Goal: Contribute content: Contribute content

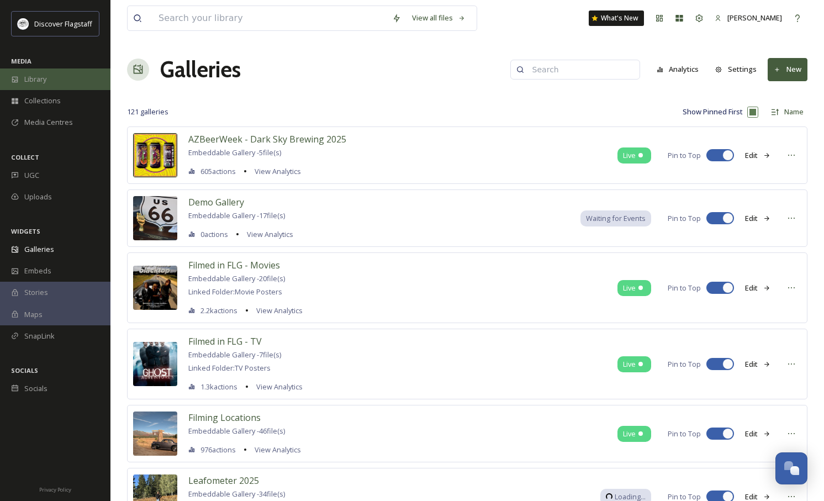
click at [44, 82] on span "Library" at bounding box center [35, 79] width 22 height 10
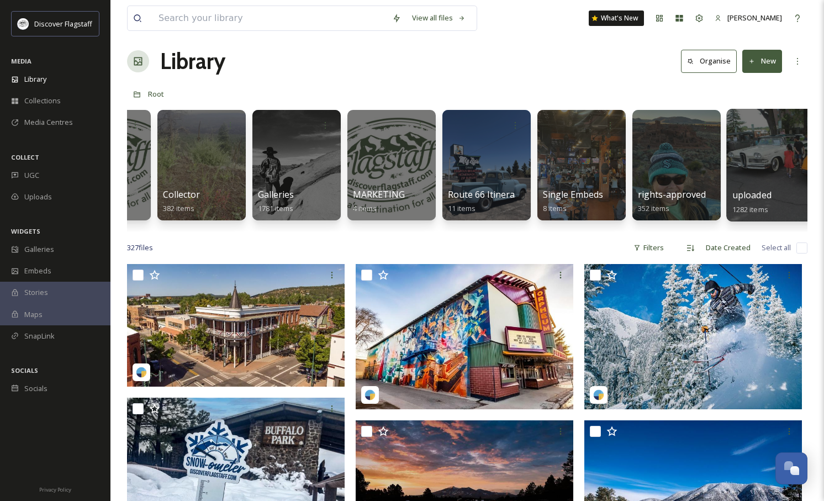
scroll to position [0, 66]
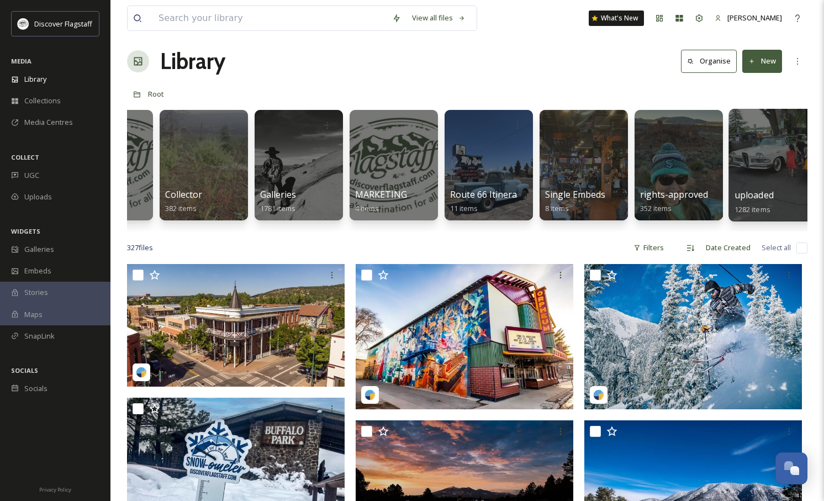
click at [754, 188] on div at bounding box center [773, 165] width 90 height 113
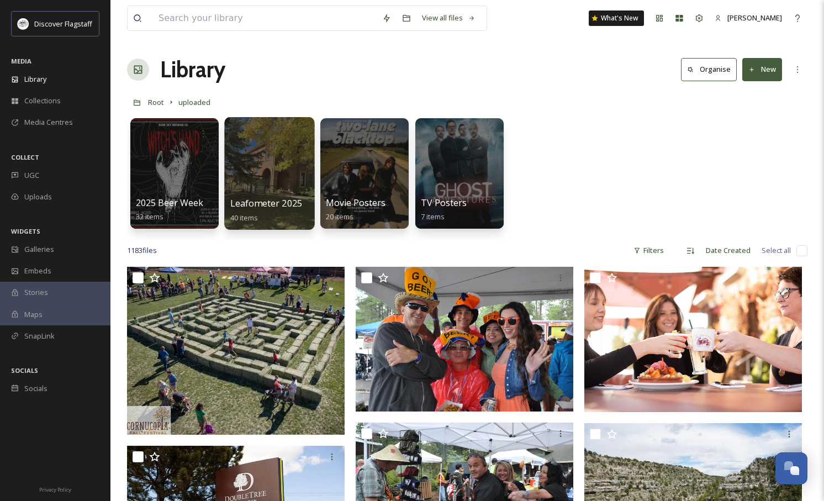
click at [260, 206] on span "Leafometer 2025" at bounding box center [266, 203] width 72 height 12
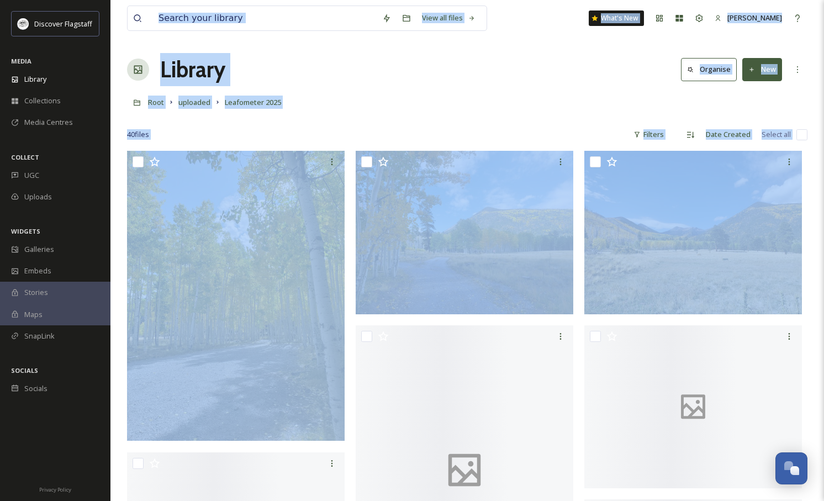
click at [359, 99] on div "Root uploaded Leafometer 2025" at bounding box center [467, 102] width 680 height 21
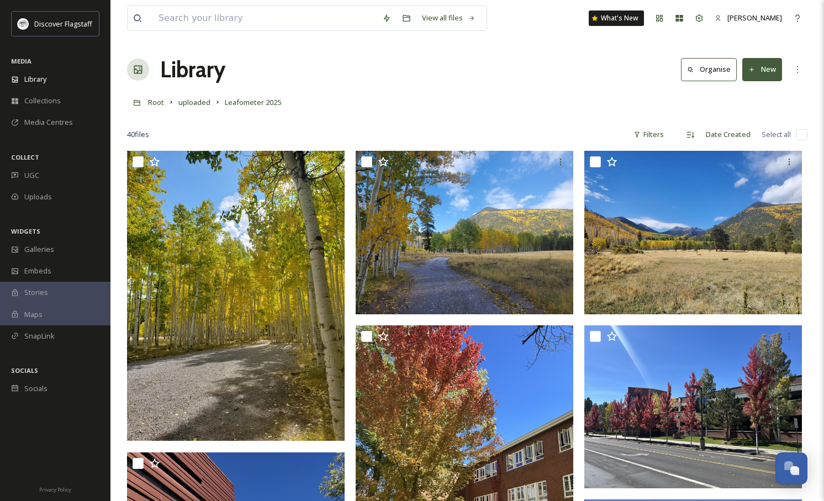
click at [757, 71] on button "New" at bounding box center [762, 69] width 40 height 23
click at [761, 92] on span "File Upload" at bounding box center [757, 95] width 36 height 10
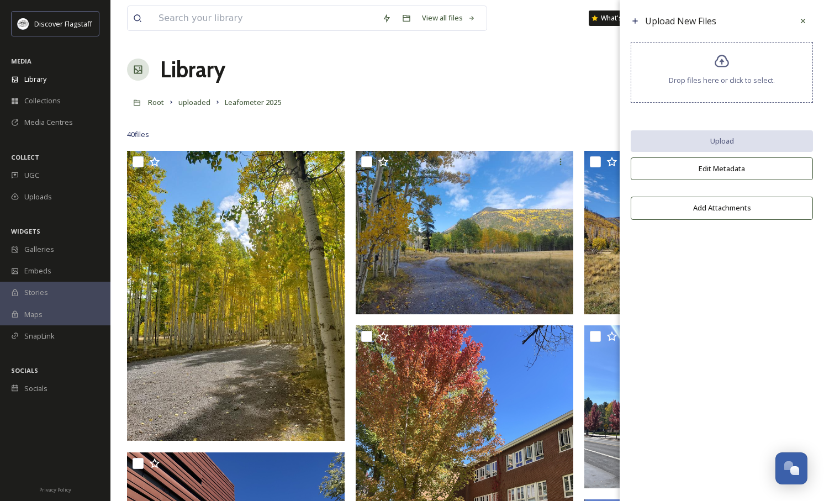
click at [729, 80] on span "Drop files here or click to select." at bounding box center [722, 80] width 106 height 10
click at [745, 84] on span "Drop files here or click to select." at bounding box center [722, 80] width 106 height 10
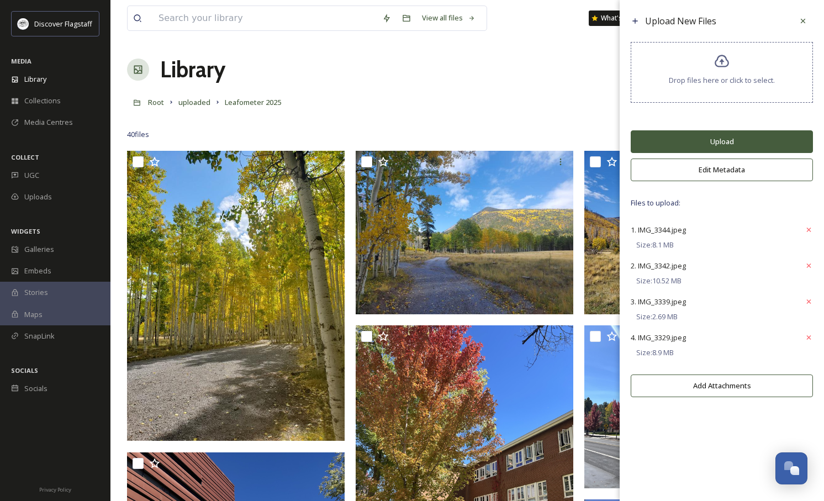
click at [732, 140] on button "Upload" at bounding box center [722, 141] width 182 height 23
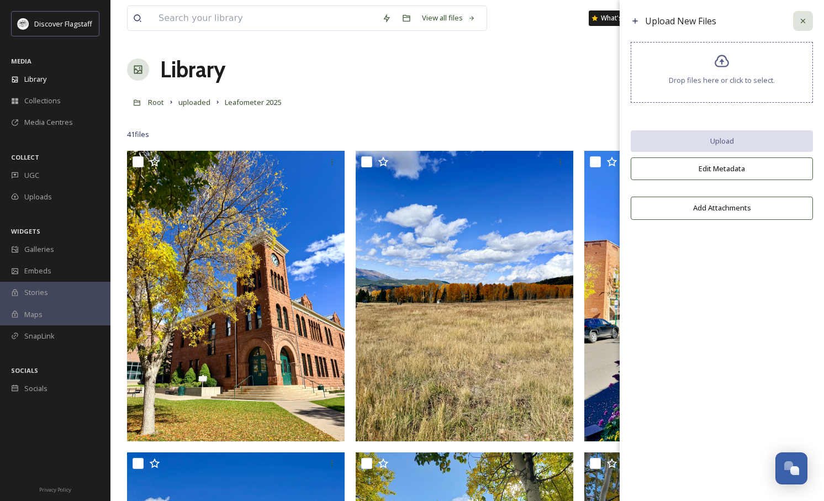
click at [798, 19] on icon at bounding box center [802, 21] width 9 height 9
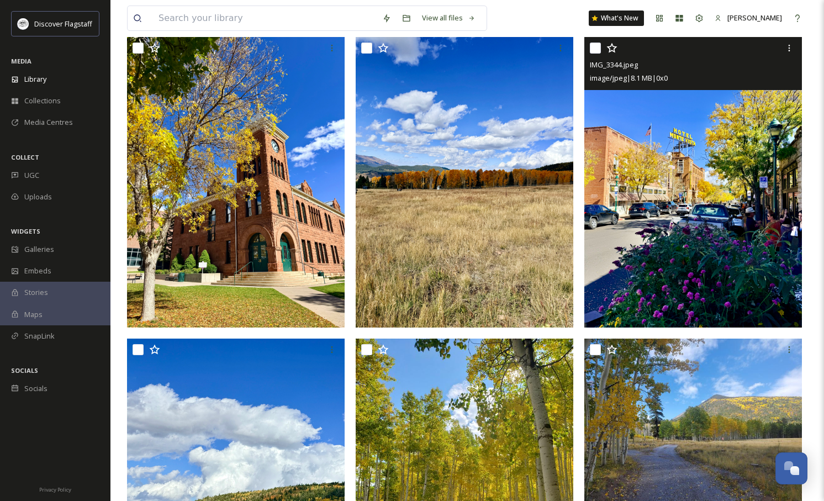
scroll to position [113, 0]
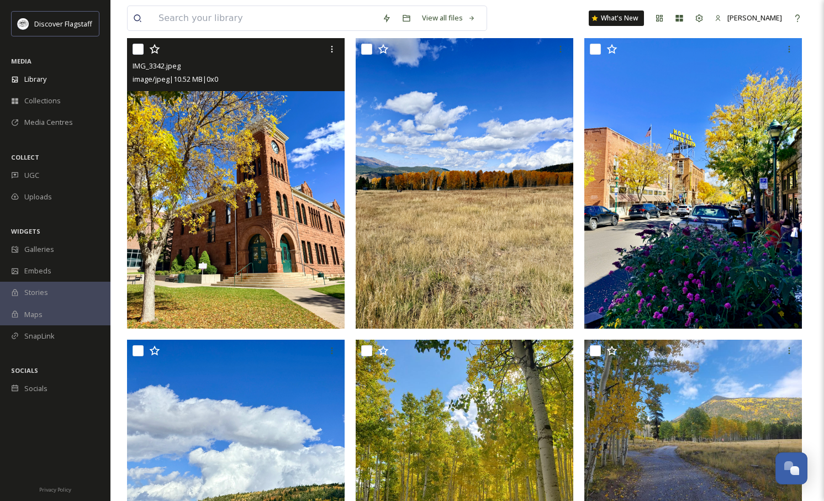
click at [137, 48] on input "checkbox" at bounding box center [138, 49] width 11 height 11
checkbox input "true"
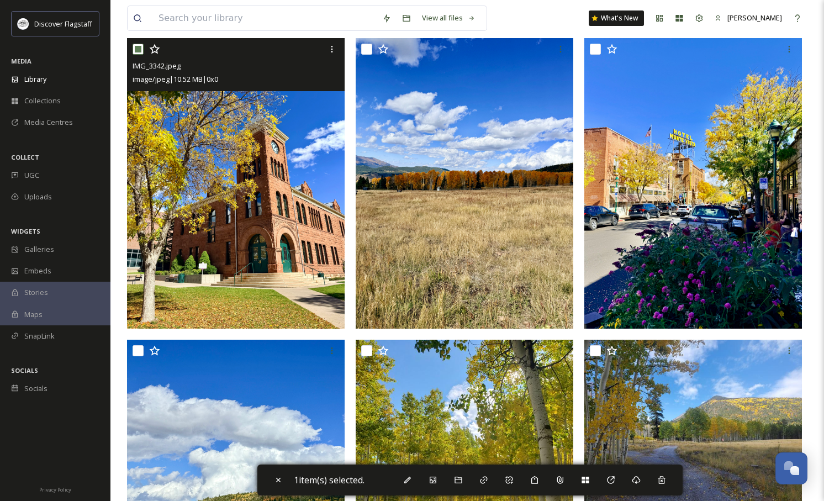
click at [196, 151] on img at bounding box center [236, 183] width 218 height 290
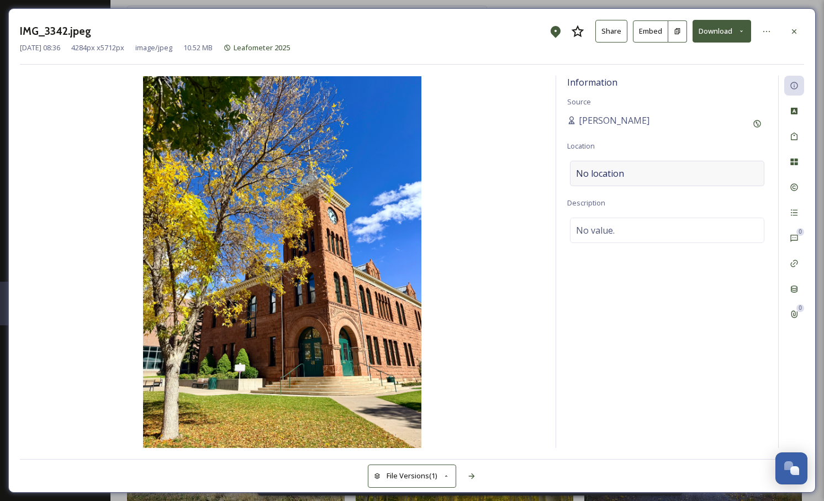
click at [623, 167] on div "No location" at bounding box center [667, 173] width 194 height 25
click at [614, 171] on input at bounding box center [666, 173] width 193 height 24
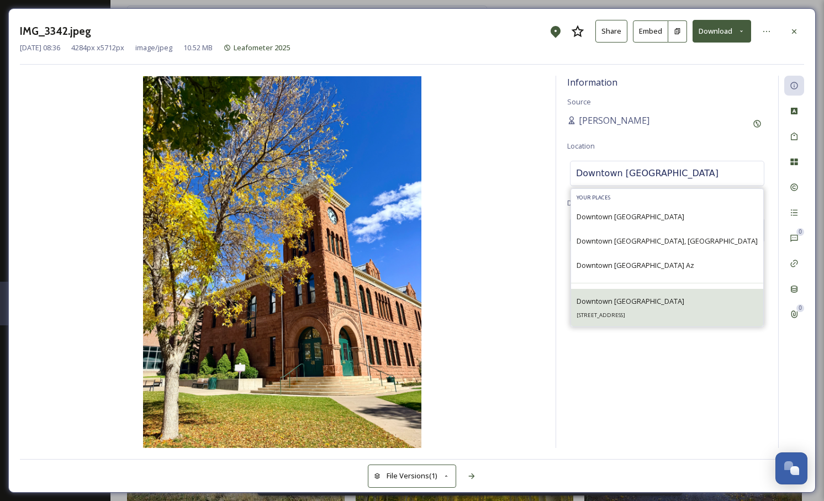
type input "Downtown [GEOGRAPHIC_DATA]"
click at [667, 309] on div "Downtown Flagstaff [STREET_ADDRESS]" at bounding box center [630, 307] width 108 height 27
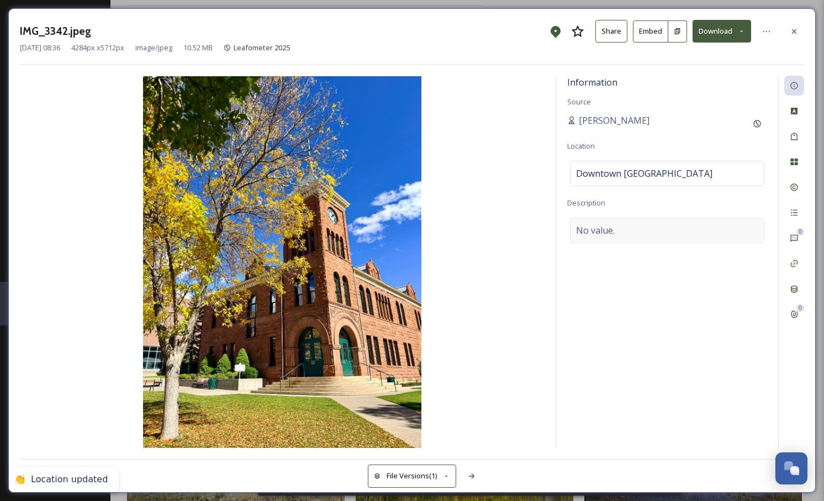
click at [612, 234] on span "No value." at bounding box center [595, 230] width 39 height 13
click at [600, 239] on textarea at bounding box center [667, 264] width 200 height 92
type textarea "[DATE]"
click at [601, 232] on textarea "[DATE]" at bounding box center [667, 264] width 200 height 92
click at [604, 230] on textarea "[DATE]" at bounding box center [667, 264] width 200 height 92
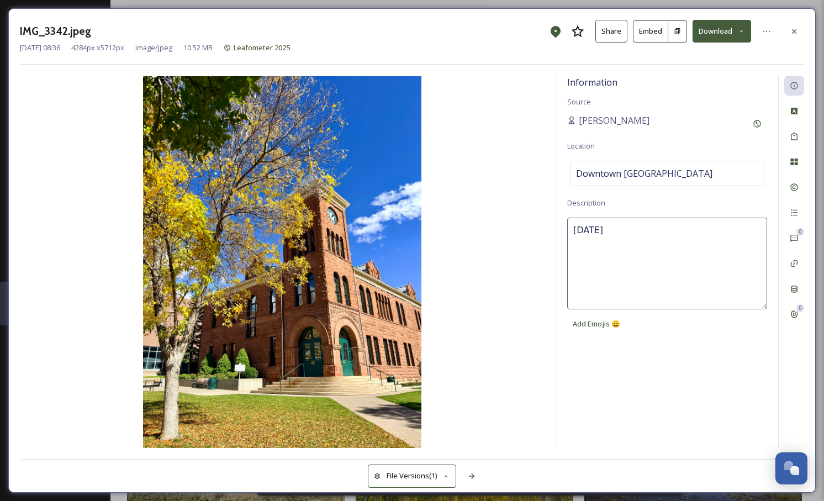
click at [604, 230] on textarea "[DATE]" at bounding box center [667, 264] width 200 height 92
click at [663, 237] on textarea "[DATE]" at bounding box center [667, 264] width 200 height 92
click at [514, 349] on img at bounding box center [282, 262] width 525 height 372
click at [472, 473] on icon at bounding box center [471, 476] width 6 height 6
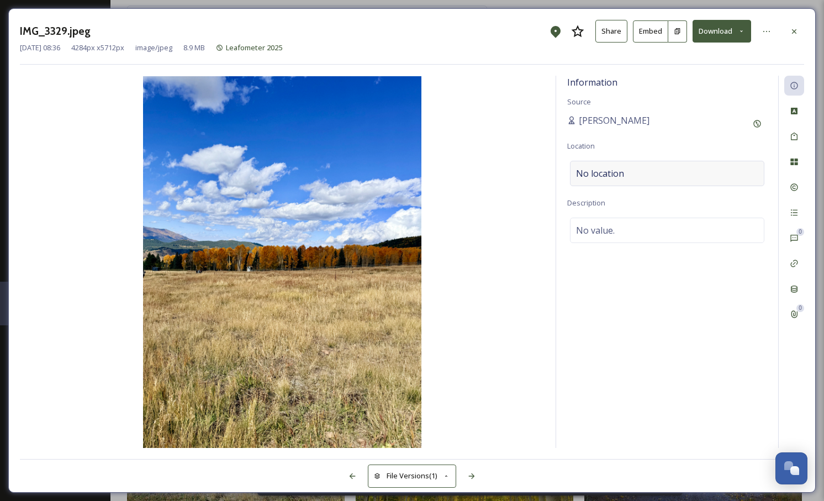
click at [619, 167] on span "No location" at bounding box center [600, 173] width 48 height 13
click at [610, 170] on input at bounding box center [666, 173] width 193 height 24
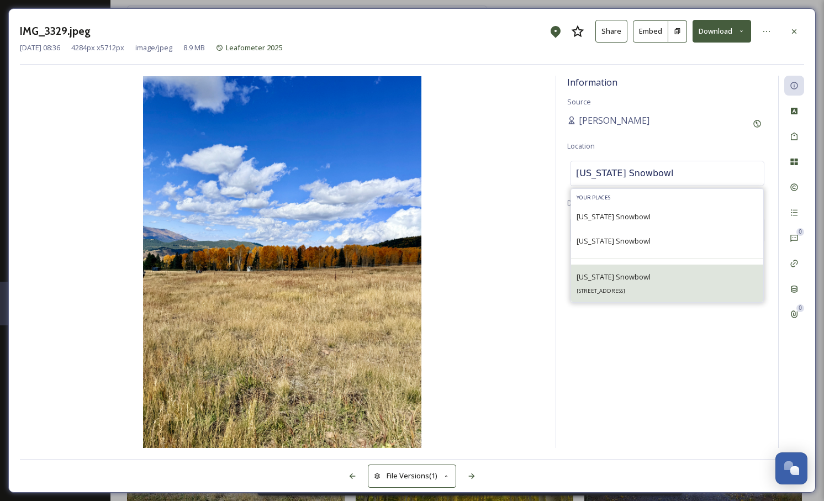
type input "[US_STATE] Snowbowl"
click at [622, 277] on span "[US_STATE] Snowbowl" at bounding box center [613, 277] width 74 height 10
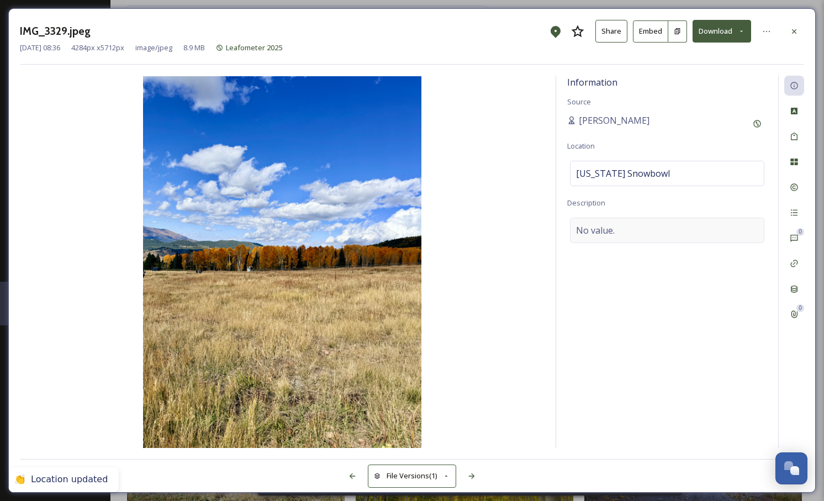
click at [617, 227] on div "No value." at bounding box center [667, 230] width 194 height 25
click at [610, 229] on textarea at bounding box center [667, 264] width 200 height 92
paste textarea "[DATE]"
type textarea "[DATE]"
click at [486, 371] on img at bounding box center [282, 262] width 525 height 372
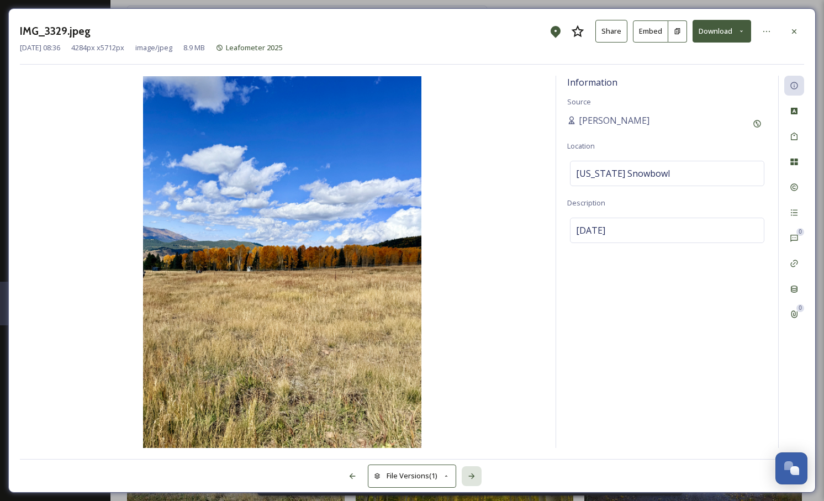
click at [475, 479] on icon at bounding box center [471, 476] width 9 height 9
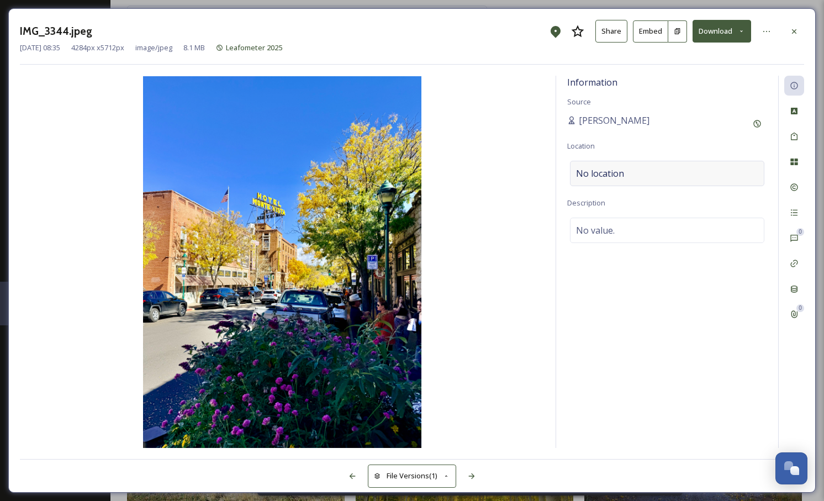
click at [628, 173] on div "No location" at bounding box center [667, 173] width 194 height 25
click at [623, 174] on input at bounding box center [666, 173] width 193 height 24
click at [594, 228] on span "No value." at bounding box center [595, 230] width 39 height 13
click at [614, 230] on textarea at bounding box center [667, 264] width 200 height 92
paste textarea "[DATE]"
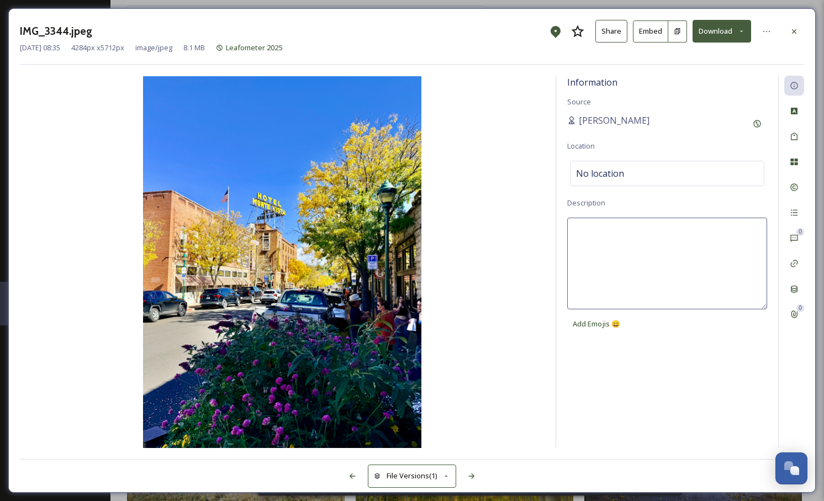
type textarea "[DATE]"
click at [505, 264] on img at bounding box center [282, 262] width 525 height 372
click at [616, 172] on span "No location" at bounding box center [600, 173] width 48 height 13
click at [609, 173] on input at bounding box center [666, 173] width 193 height 24
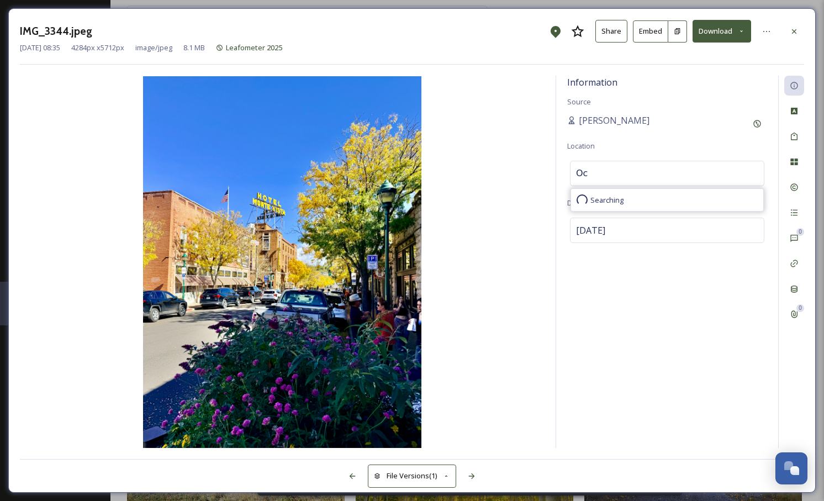
type input "O"
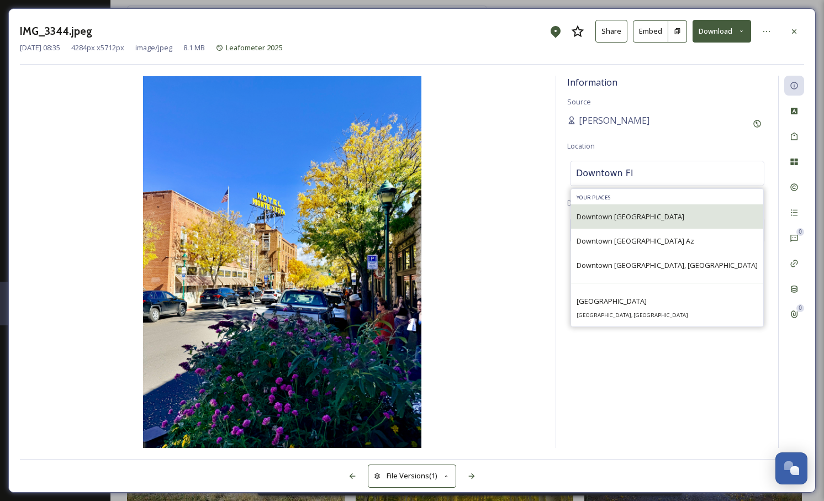
click at [637, 216] on span "Downtown [GEOGRAPHIC_DATA]" at bounding box center [630, 216] width 108 height 10
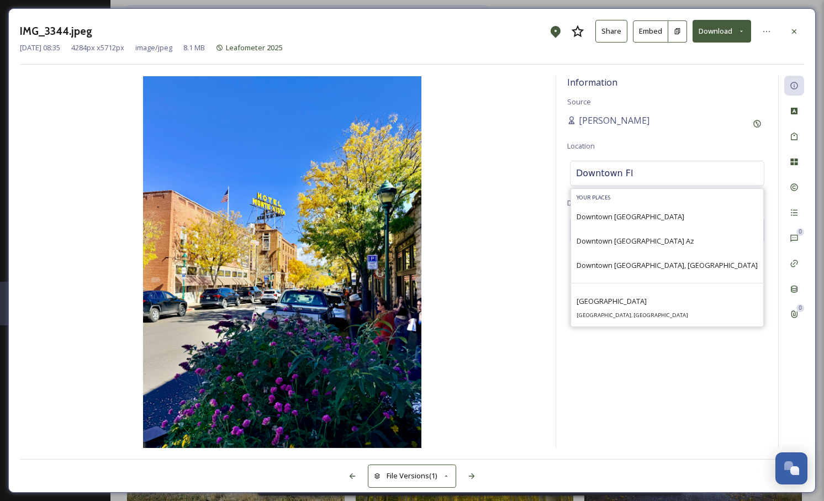
click at [664, 172] on input "Downtown Fl" at bounding box center [666, 173] width 193 height 24
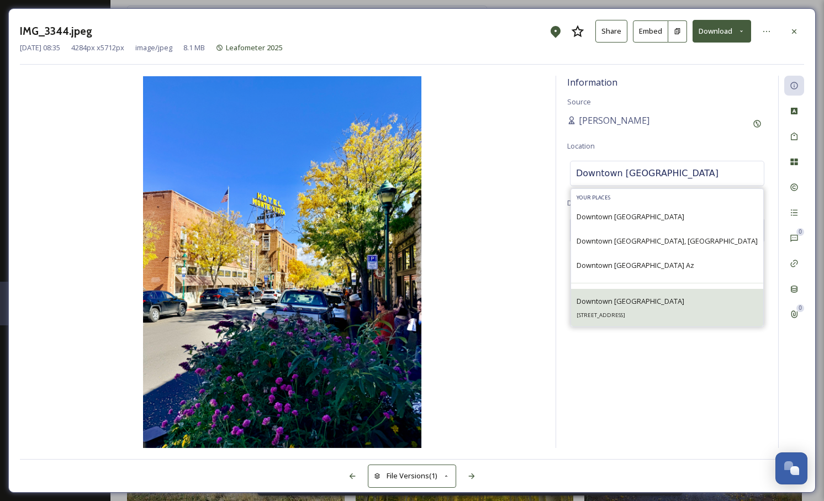
type input "Downtown [GEOGRAPHIC_DATA]"
click at [624, 294] on div "Downtown Flagstaff [STREET_ADDRESS]" at bounding box center [630, 307] width 108 height 27
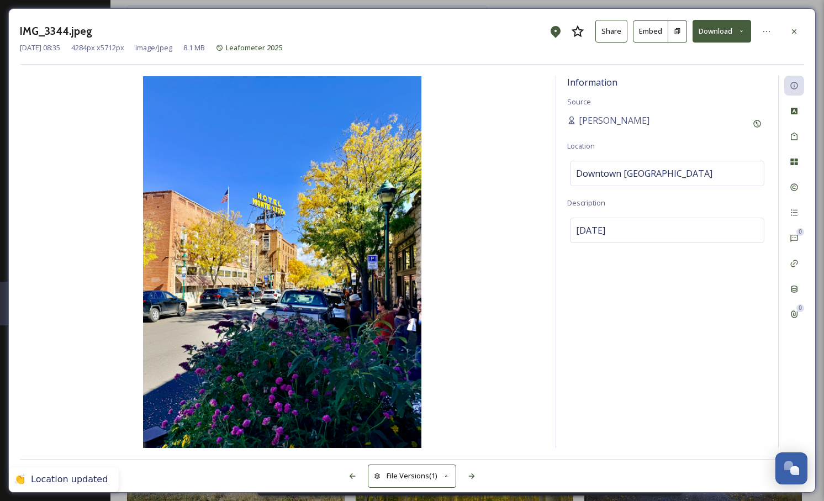
click at [484, 298] on img at bounding box center [282, 262] width 525 height 372
click at [473, 479] on icon at bounding box center [471, 476] width 9 height 9
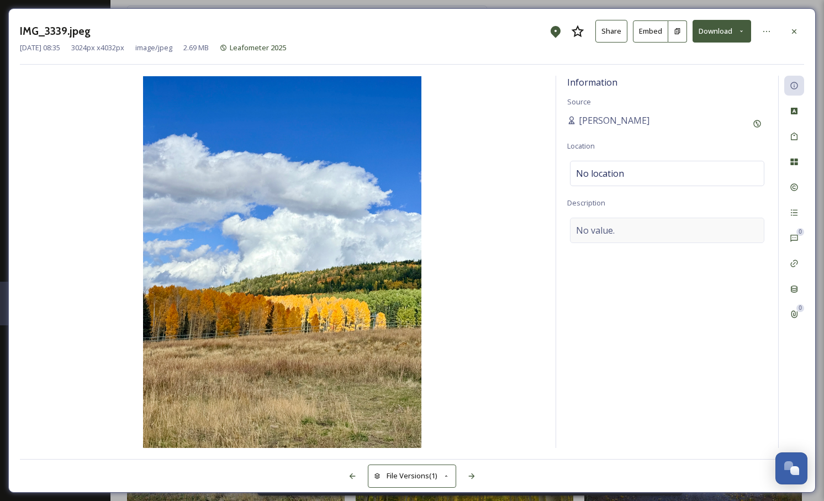
click at [588, 228] on span "No value." at bounding box center [595, 230] width 39 height 13
click at [609, 225] on textarea at bounding box center [667, 264] width 200 height 92
paste textarea "[DATE]"
type textarea "[DATE]"
click at [623, 170] on div "No location" at bounding box center [667, 173] width 194 height 25
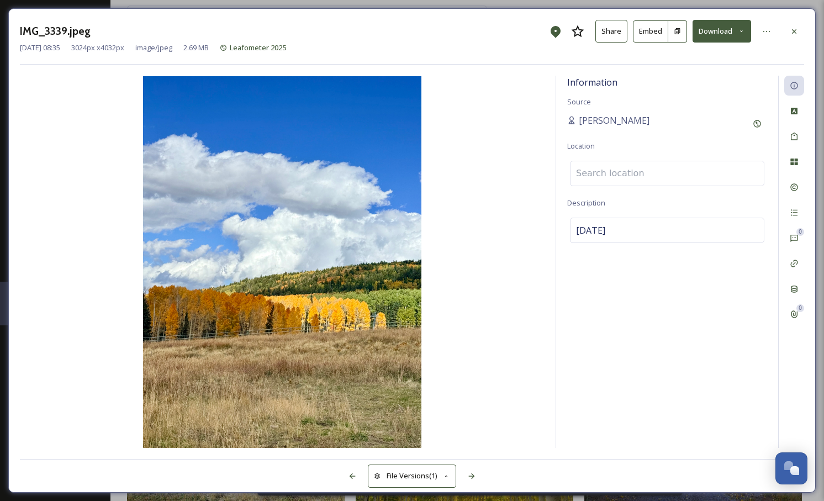
click at [602, 175] on input at bounding box center [666, 173] width 193 height 24
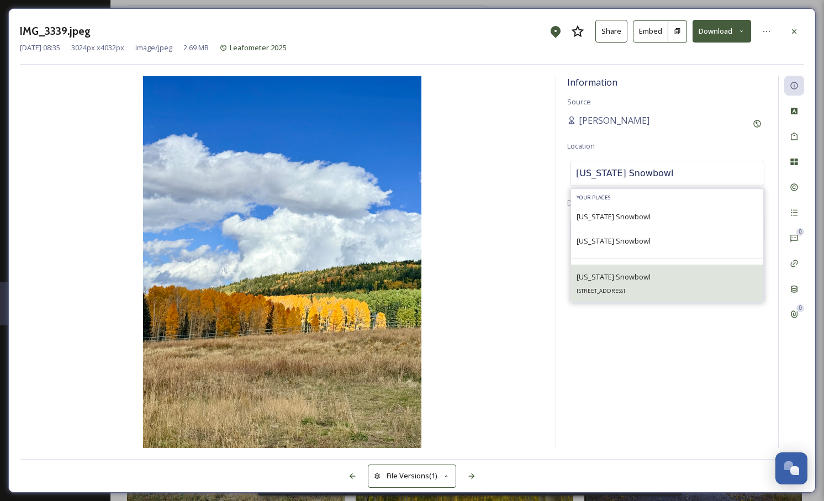
type input "[US_STATE] Snowbowl"
click at [608, 284] on div "[US_STATE] Snowbowl [STREET_ADDRESS]" at bounding box center [613, 283] width 74 height 27
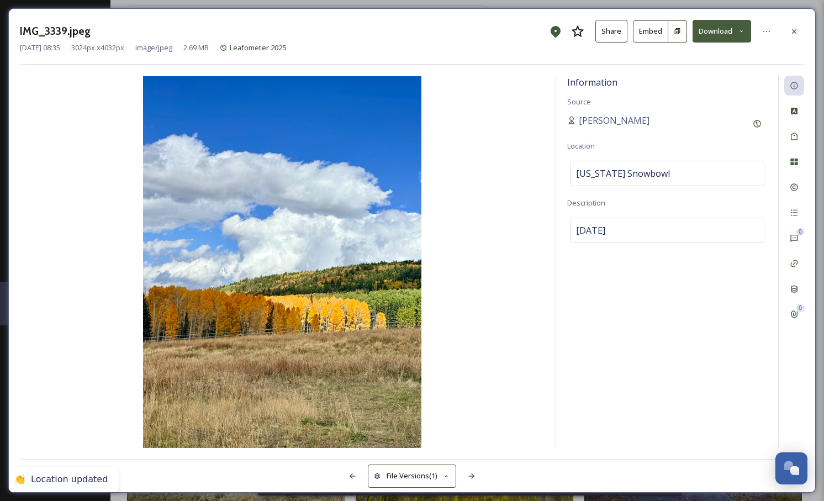
click at [493, 311] on img at bounding box center [282, 262] width 525 height 372
click at [473, 477] on icon at bounding box center [471, 476] width 6 height 6
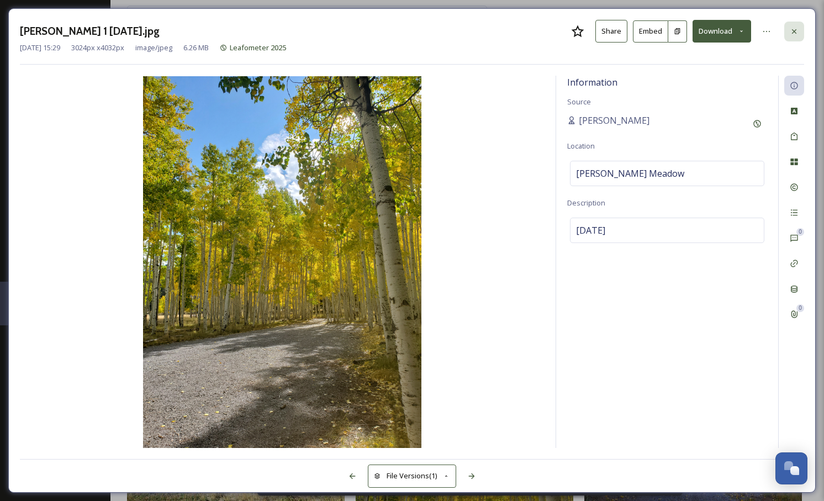
click at [795, 35] on icon at bounding box center [794, 31] width 9 height 9
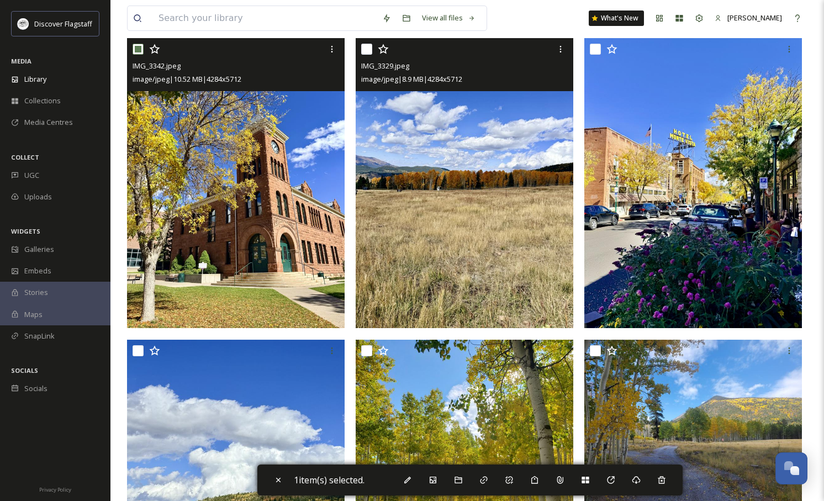
click at [368, 47] on input "checkbox" at bounding box center [366, 49] width 11 height 11
checkbox input "true"
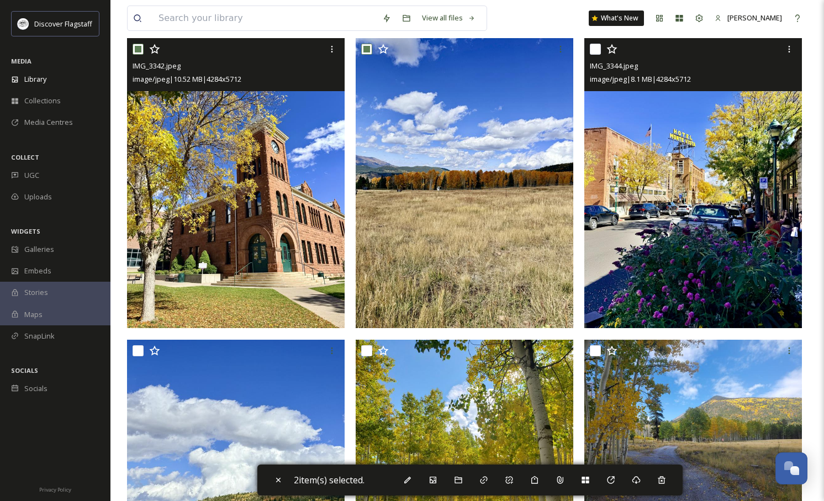
click at [596, 50] on input "checkbox" at bounding box center [595, 49] width 11 height 11
checkbox input "true"
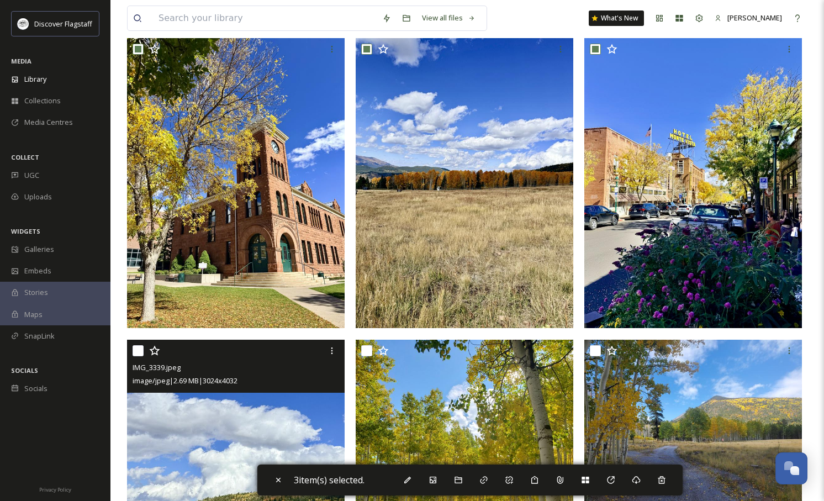
drag, startPoint x: 139, startPoint y: 351, endPoint x: 248, endPoint y: 373, distance: 111.5
click at [138, 351] on input "checkbox" at bounding box center [138, 350] width 11 height 11
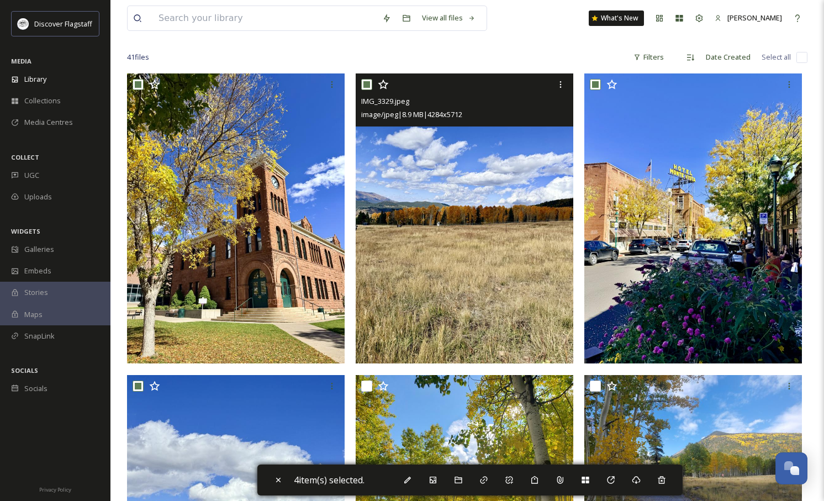
scroll to position [81, 0]
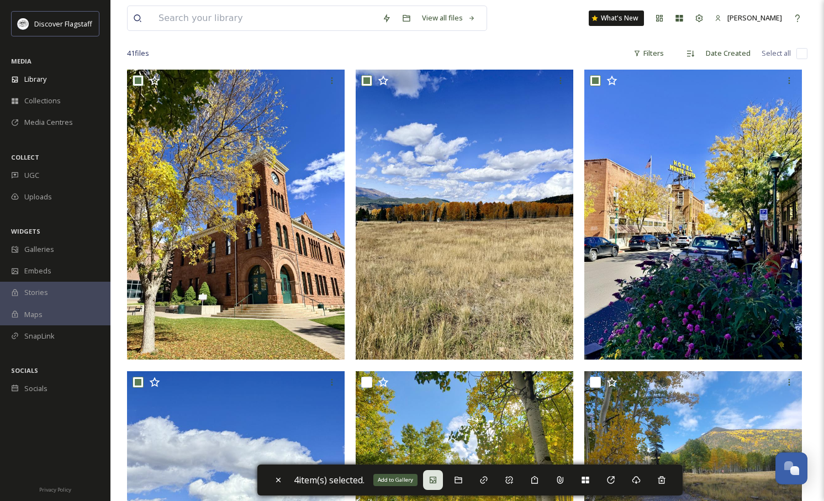
click at [434, 476] on icon at bounding box center [433, 479] width 9 height 9
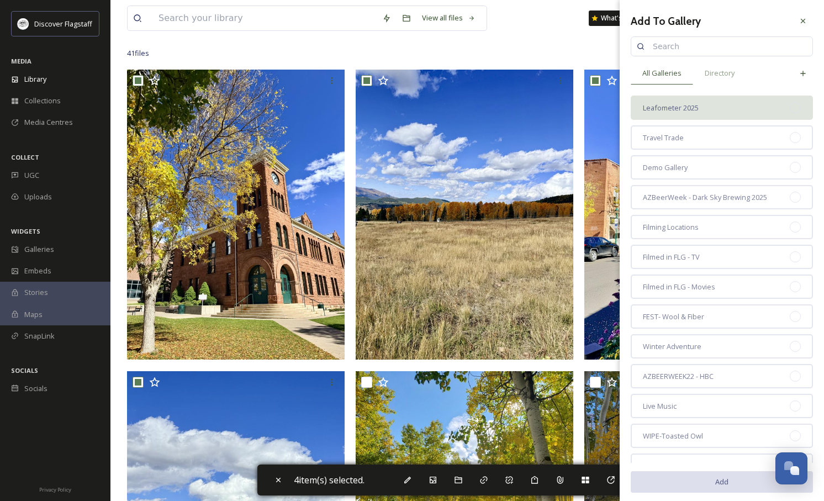
click at [684, 108] on span "Leafometer 2025" at bounding box center [671, 108] width 56 height 10
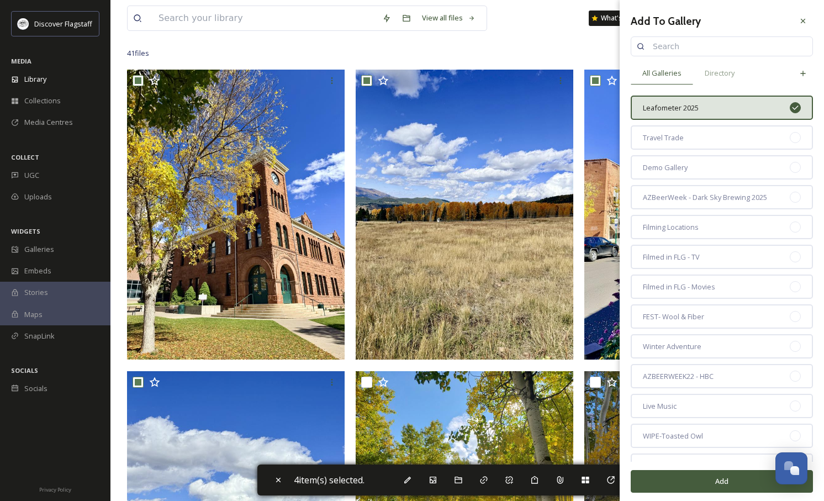
click at [720, 483] on button "Add" at bounding box center [722, 481] width 182 height 23
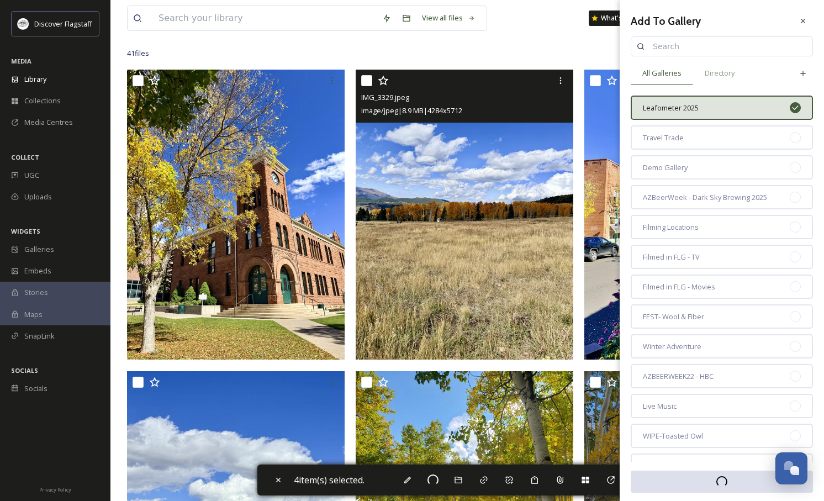
checkbox input "false"
